Goal: Navigation & Orientation: Find specific page/section

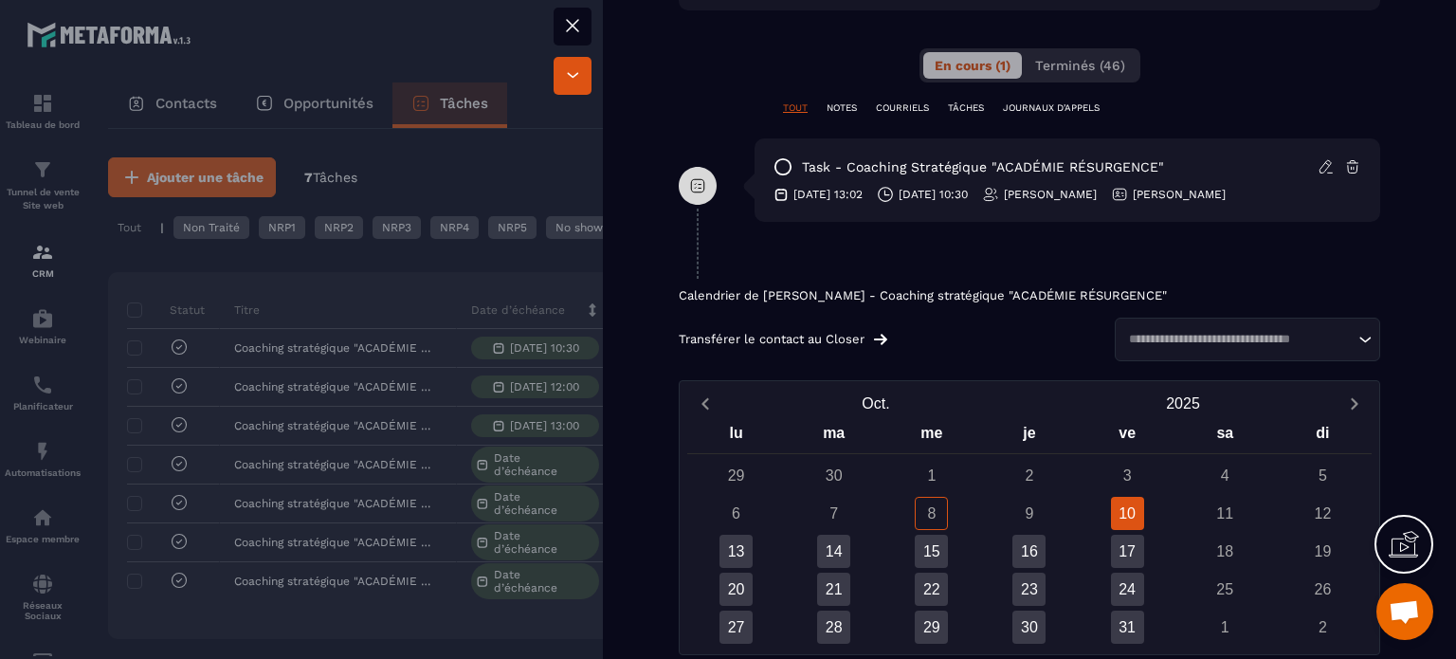
scroll to position [1232, 0]
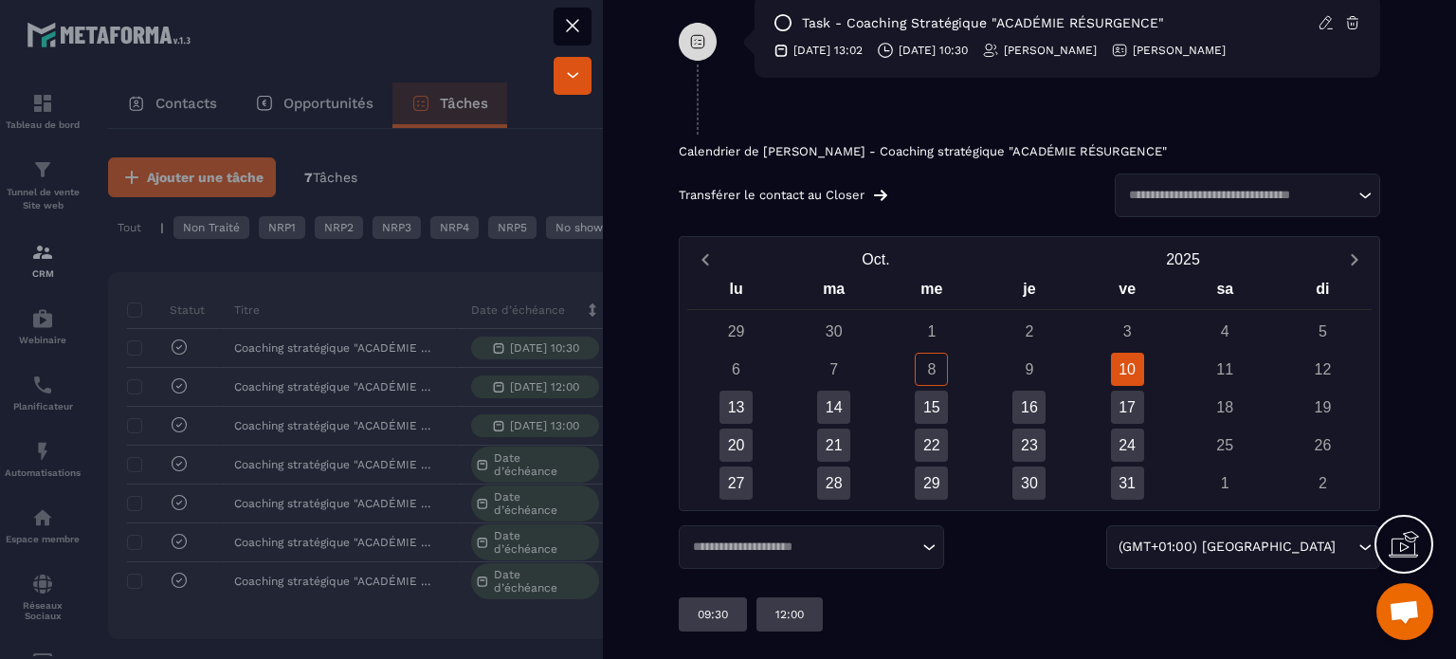
click at [1113, 364] on div "10" at bounding box center [1127, 369] width 33 height 33
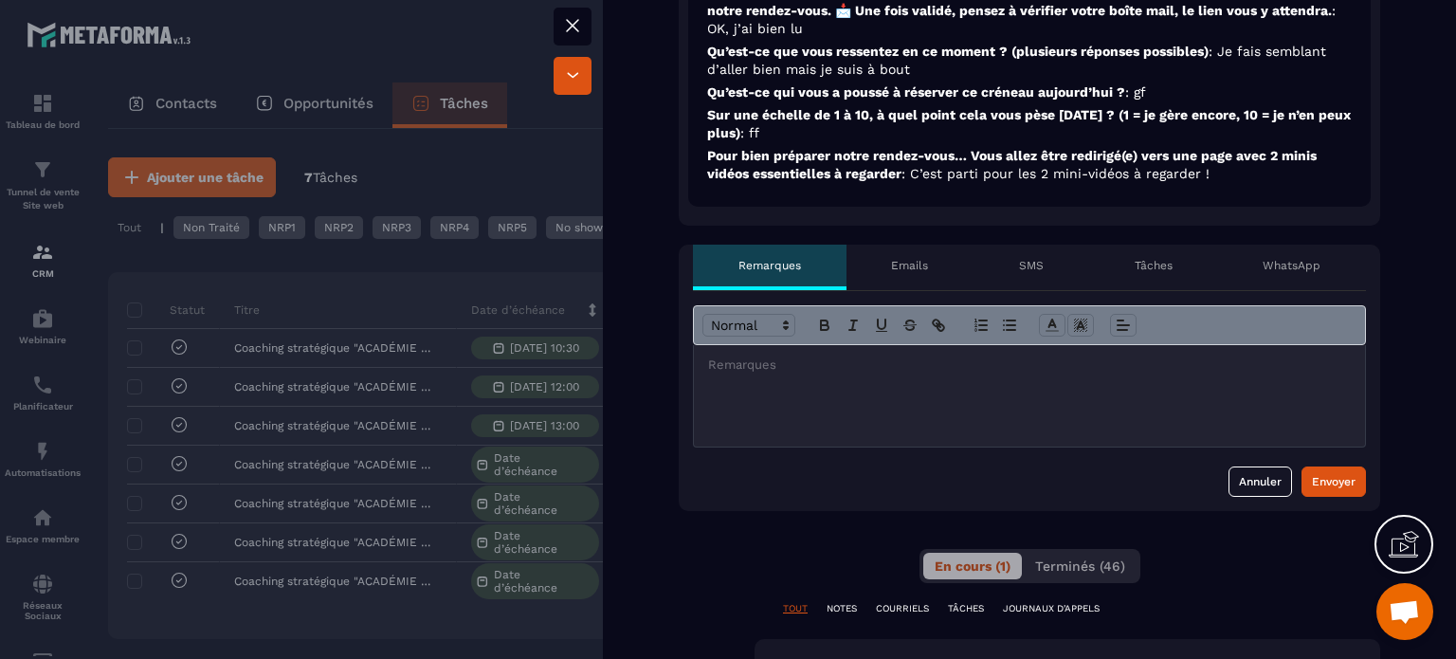
scroll to position [587, 0]
click at [908, 264] on p "Emails" at bounding box center [909, 266] width 37 height 15
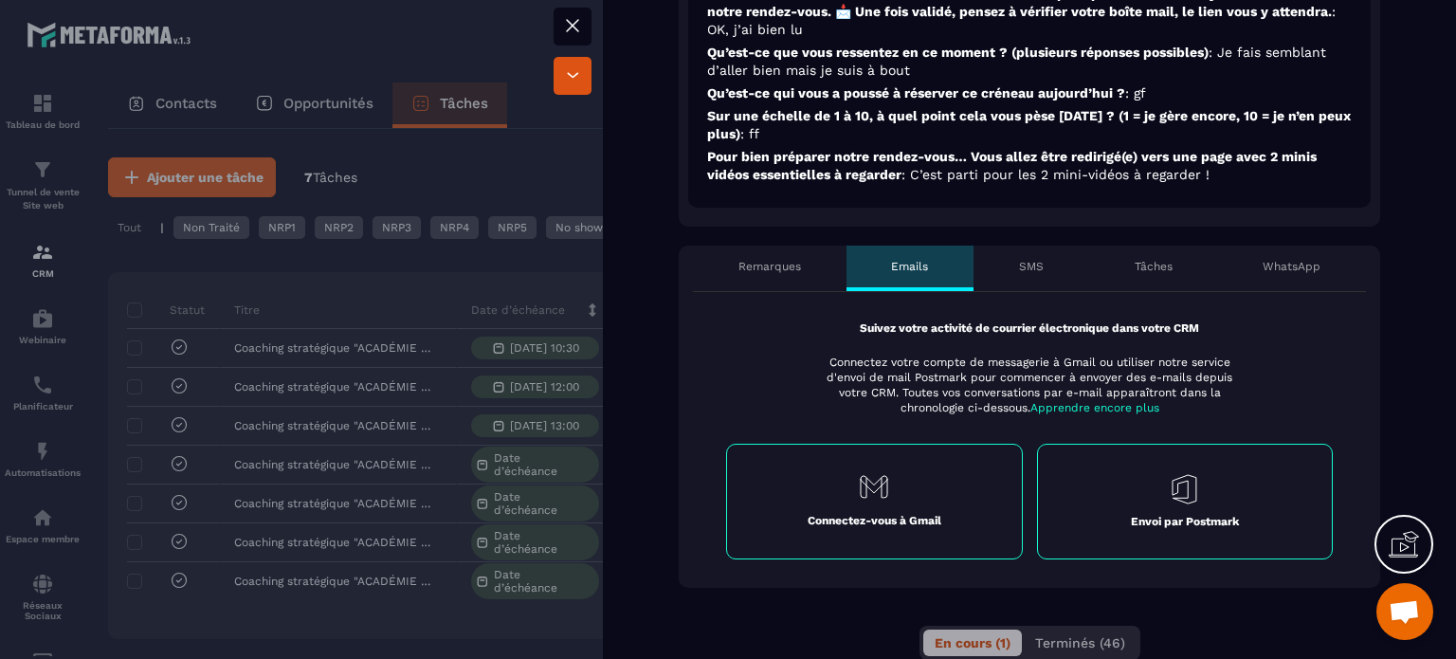
click at [1031, 264] on p "SMS" at bounding box center [1031, 266] width 25 height 15
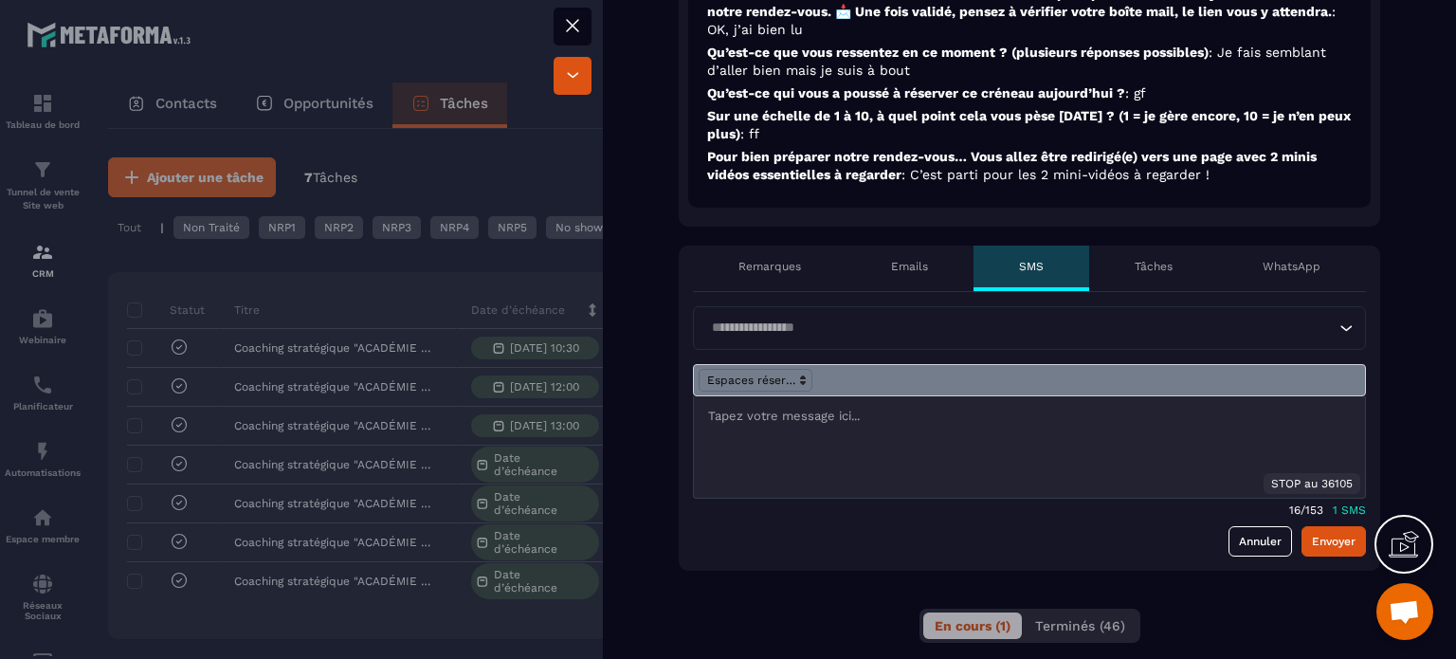
click at [1151, 262] on p "Tâches" at bounding box center [1153, 266] width 38 height 15
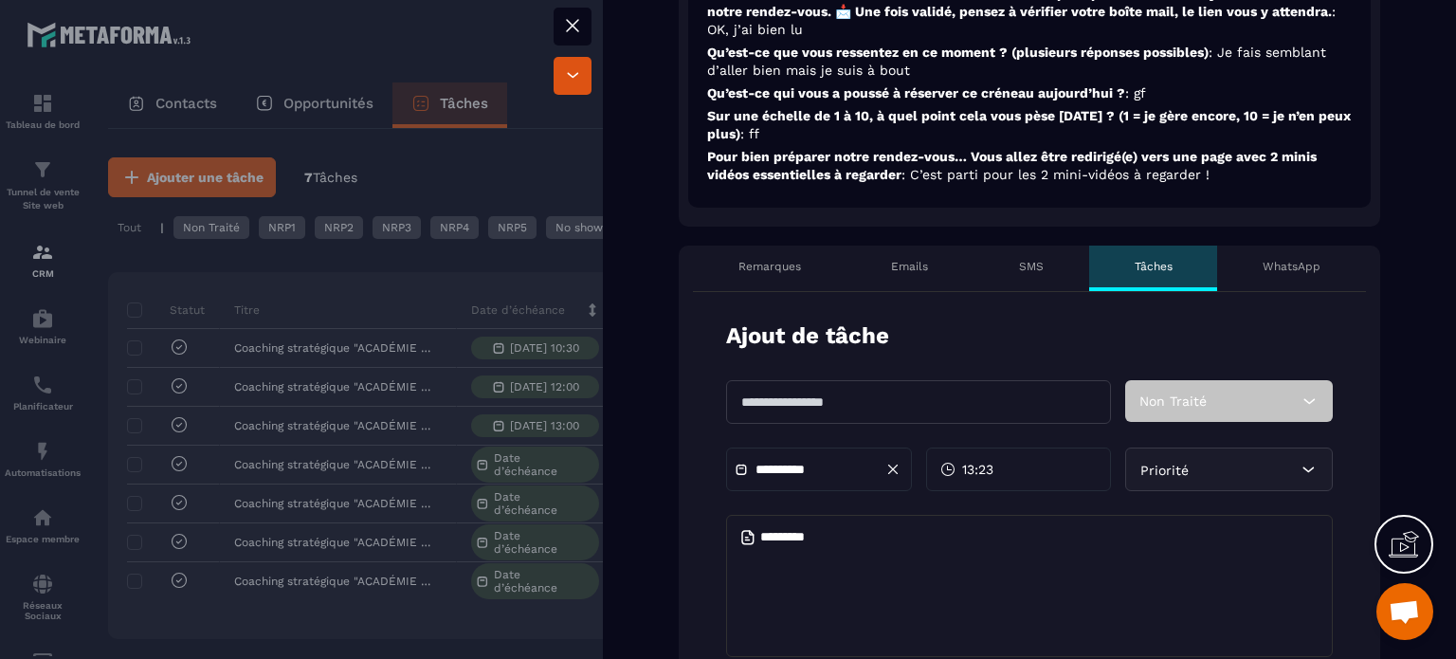
click at [1262, 268] on p "WhatsApp" at bounding box center [1291, 266] width 58 height 15
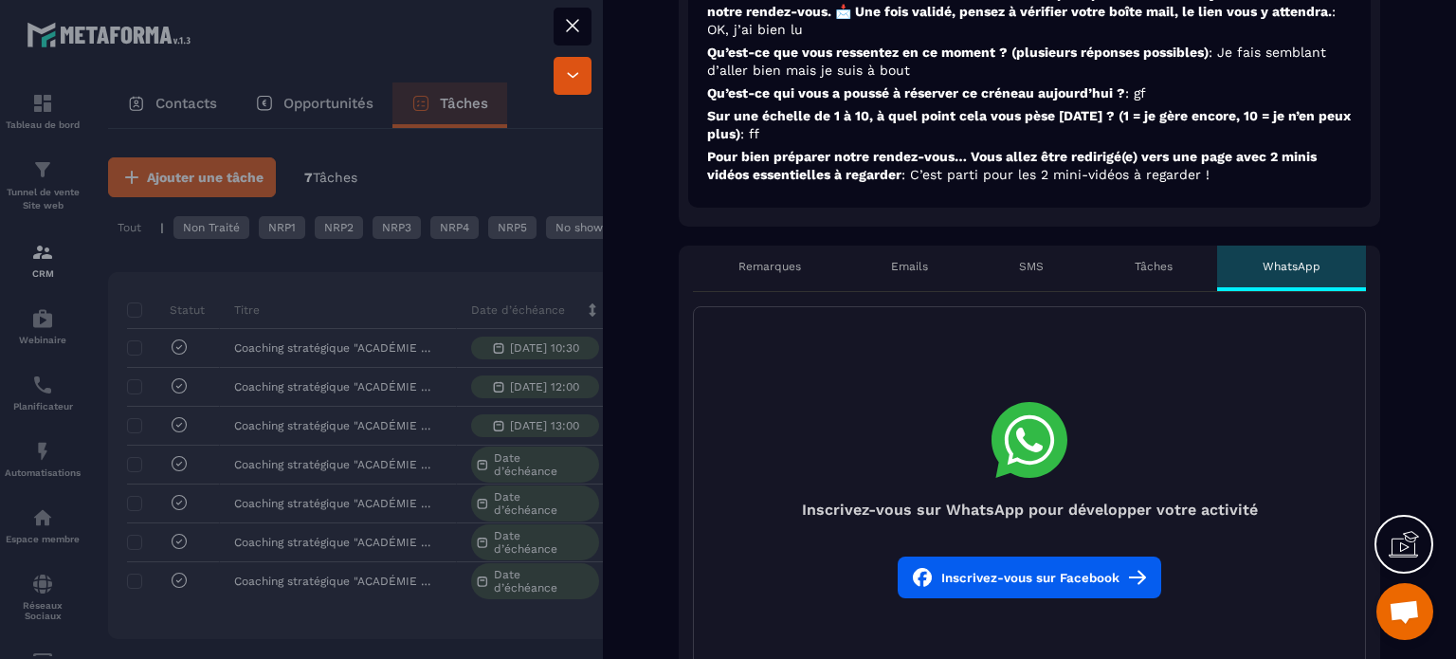
click at [782, 266] on p "Remarques" at bounding box center [769, 266] width 63 height 15
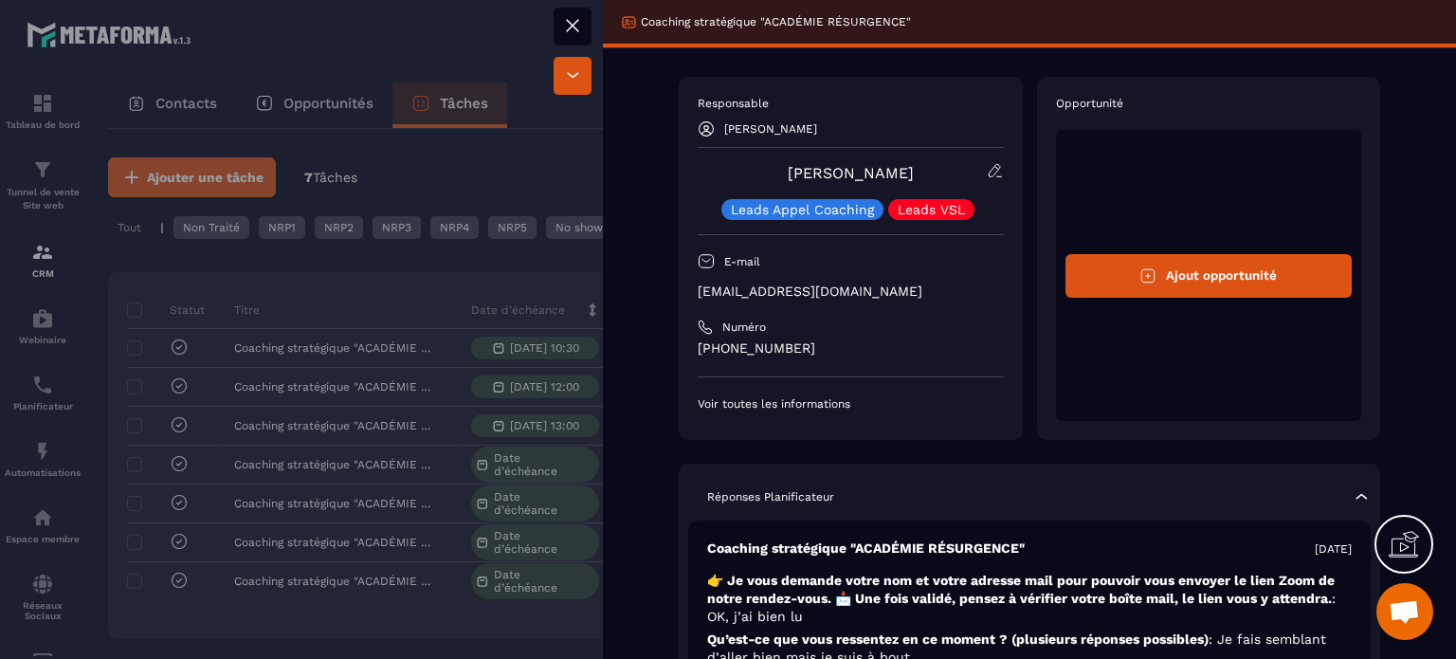
click at [572, 27] on icon at bounding box center [572, 25] width 23 height 23
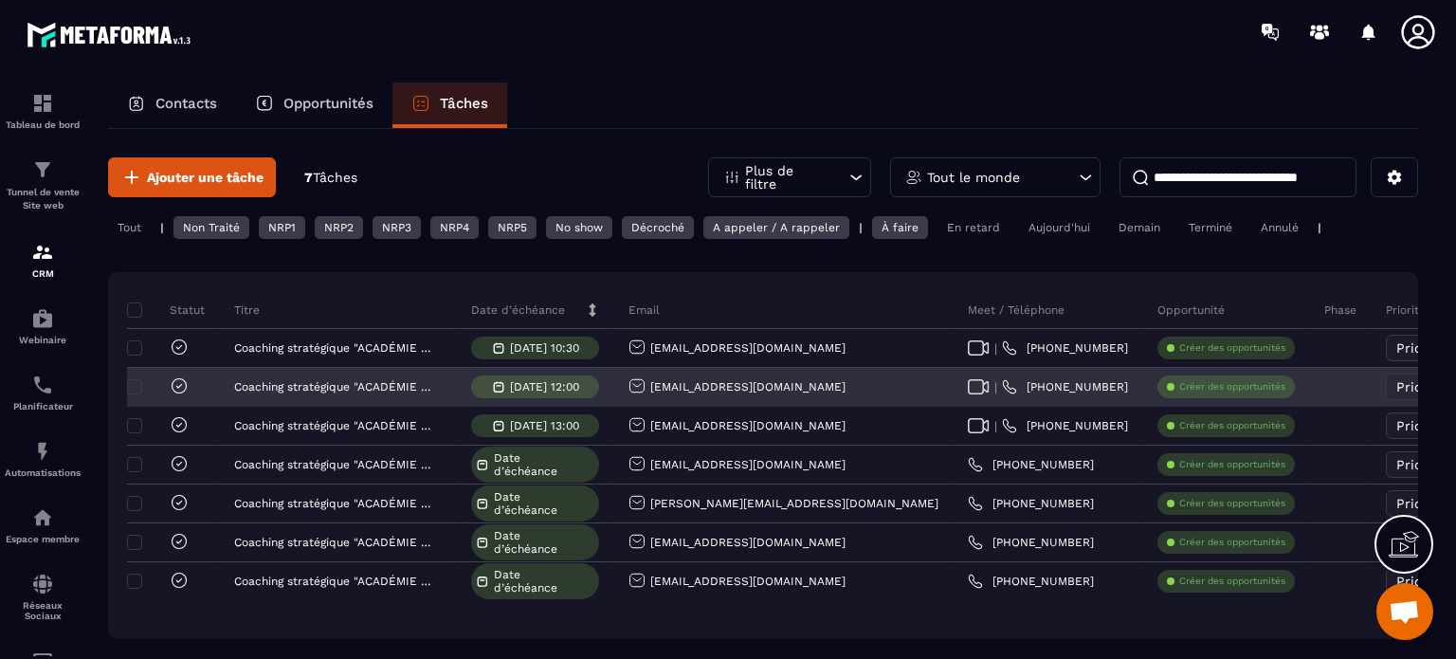
click at [673, 385] on div "[EMAIL_ADDRESS][DOMAIN_NAME]" at bounding box center [736, 387] width 217 height 20
